Goal: Find specific page/section: Find specific page/section

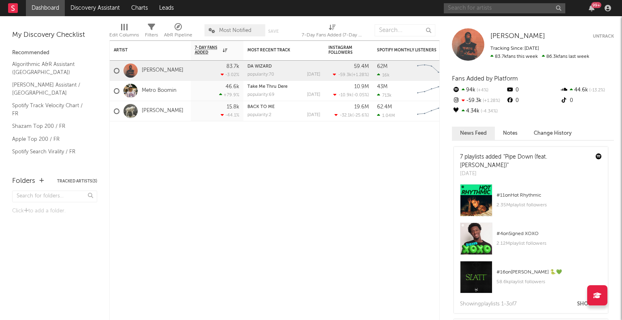
click at [507, 11] on input "text" at bounding box center [504, 8] width 121 height 10
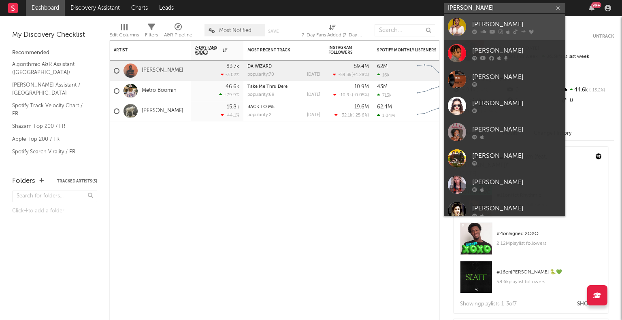
type input "[PERSON_NAME]"
click at [490, 21] on div "[PERSON_NAME]" at bounding box center [516, 24] width 89 height 10
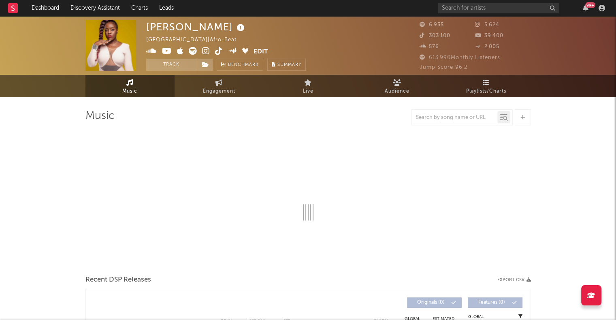
select select "1w"
